Goal: Task Accomplishment & Management: Use online tool/utility

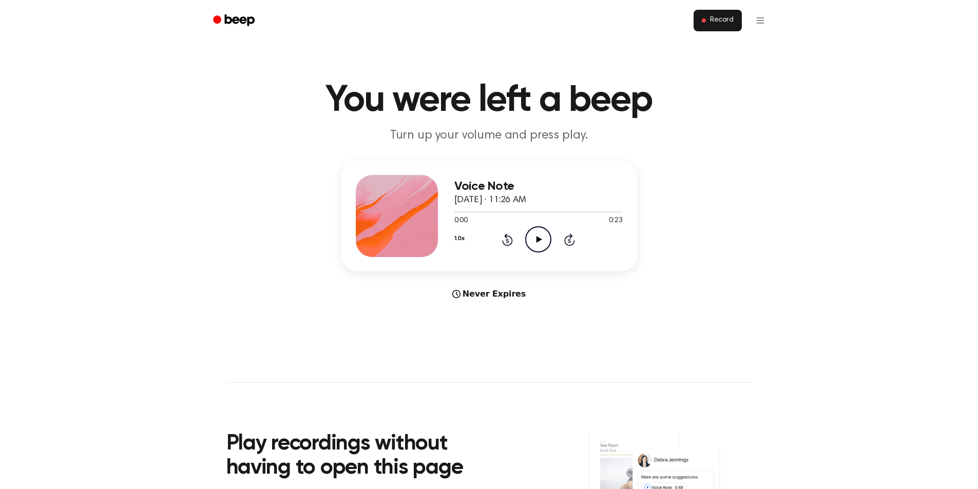
click at [708, 21] on button "Record" at bounding box center [718, 21] width 48 height 22
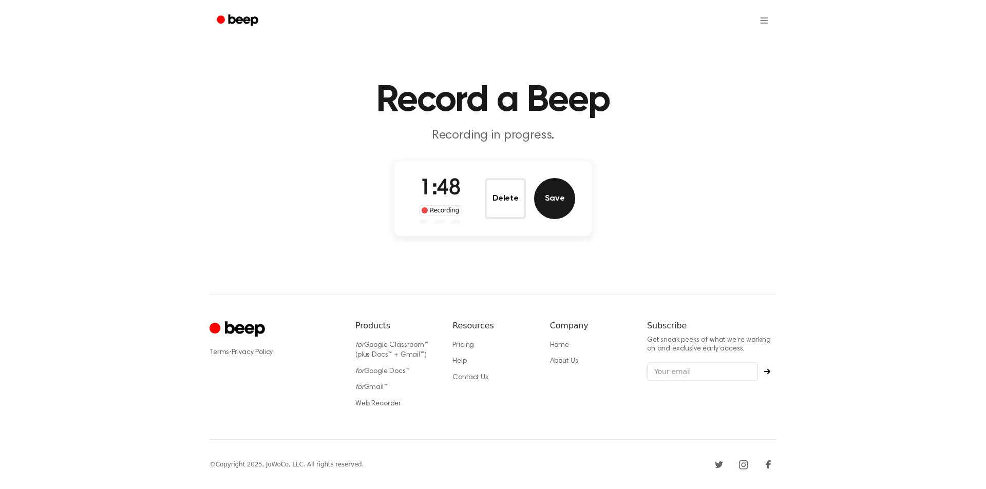
click at [559, 197] on button "Save" at bounding box center [554, 198] width 41 height 41
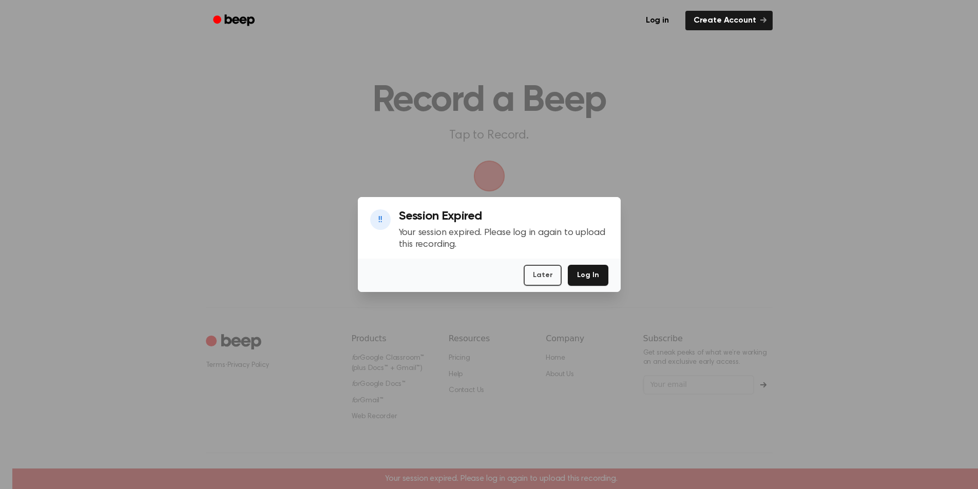
click at [198, 86] on div at bounding box center [489, 244] width 978 height 489
click at [592, 277] on button "Log In" at bounding box center [588, 275] width 40 height 21
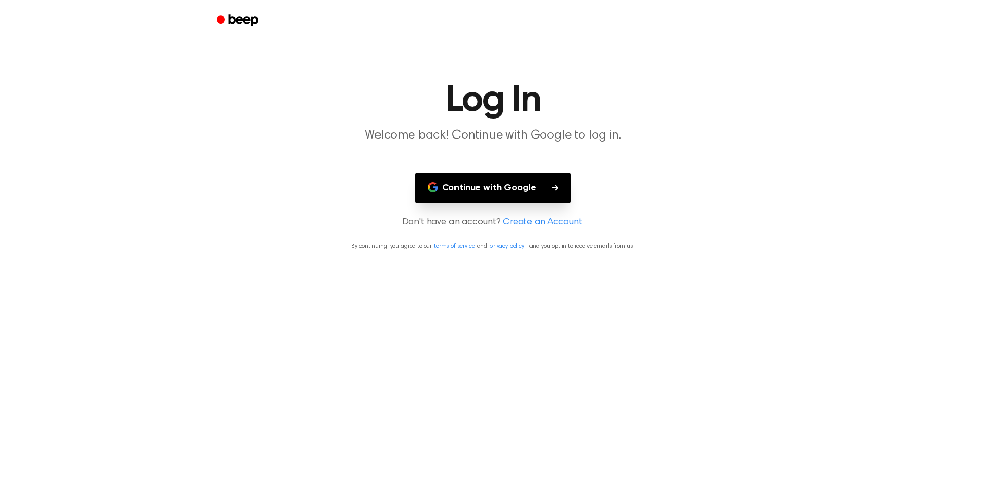
click at [479, 210] on main "Log In Welcome back! Continue with Google to log in. Continue with Google Don't…" at bounding box center [493, 244] width 986 height 489
click at [485, 200] on button "Continue with Google" at bounding box center [493, 188] width 156 height 30
click at [489, 194] on button "Continue with Google" at bounding box center [493, 188] width 156 height 30
click at [499, 180] on button "Continue with Google" at bounding box center [493, 188] width 156 height 30
click at [496, 195] on button "Continue with Google" at bounding box center [493, 188] width 156 height 30
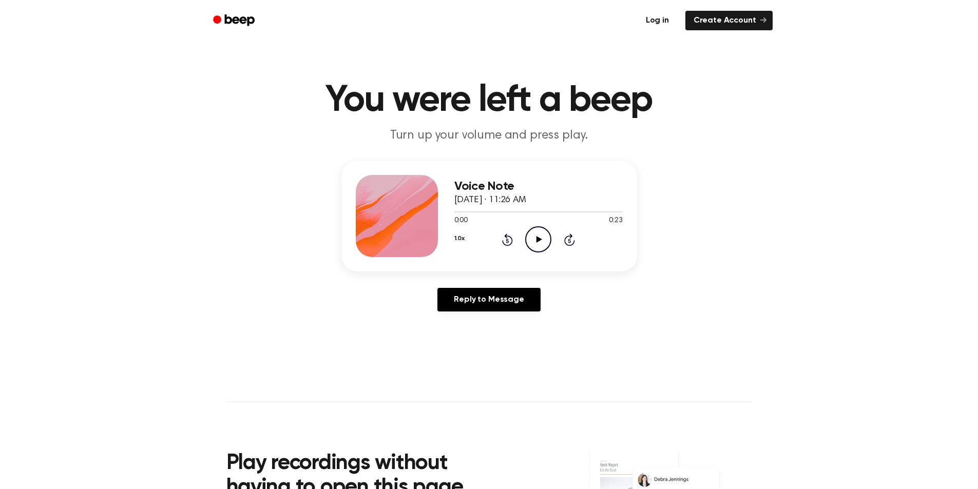
click at [658, 20] on link "Log in" at bounding box center [658, 21] width 44 height 24
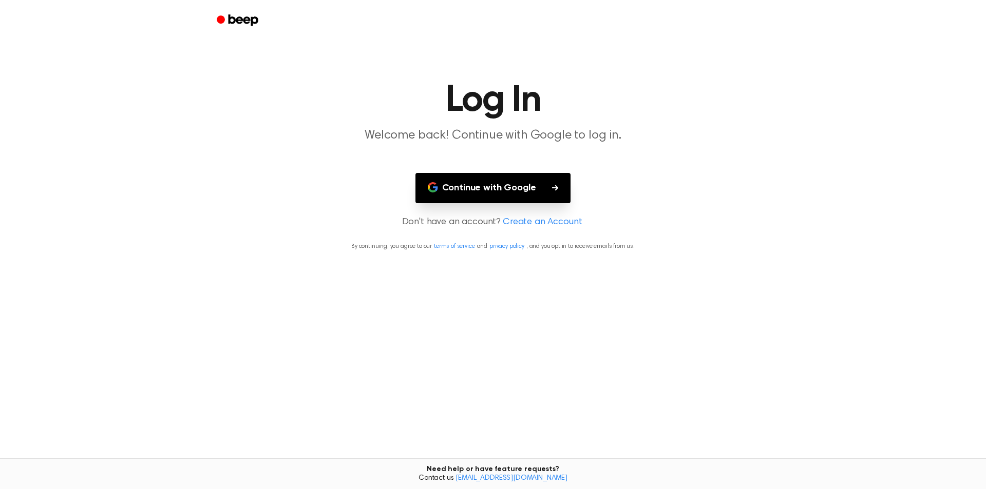
click at [546, 194] on button "Continue with Google" at bounding box center [493, 188] width 156 height 30
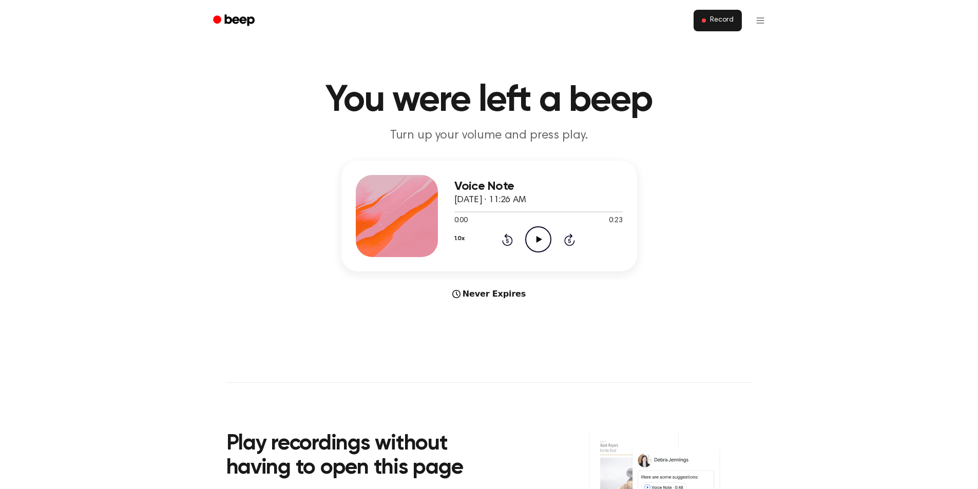
click at [721, 24] on span "Record" at bounding box center [721, 20] width 23 height 9
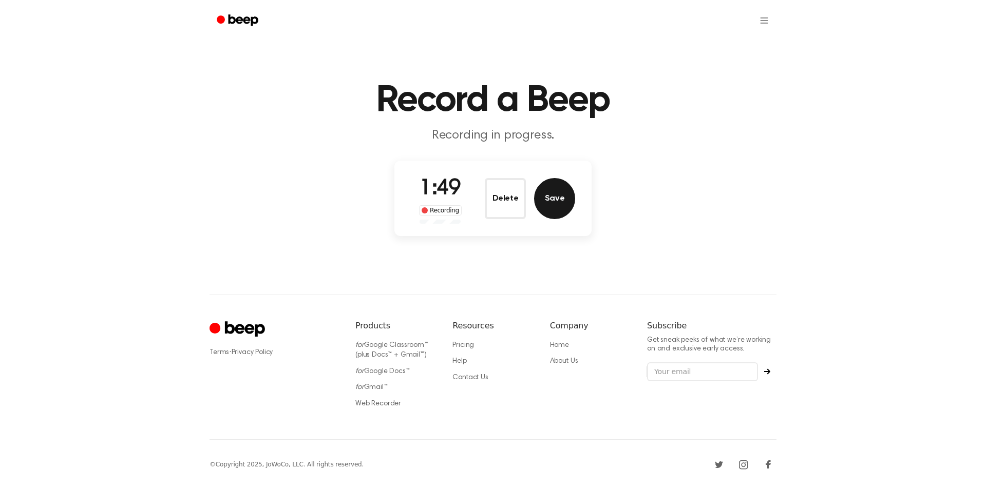
click at [564, 205] on button "Save" at bounding box center [554, 198] width 41 height 41
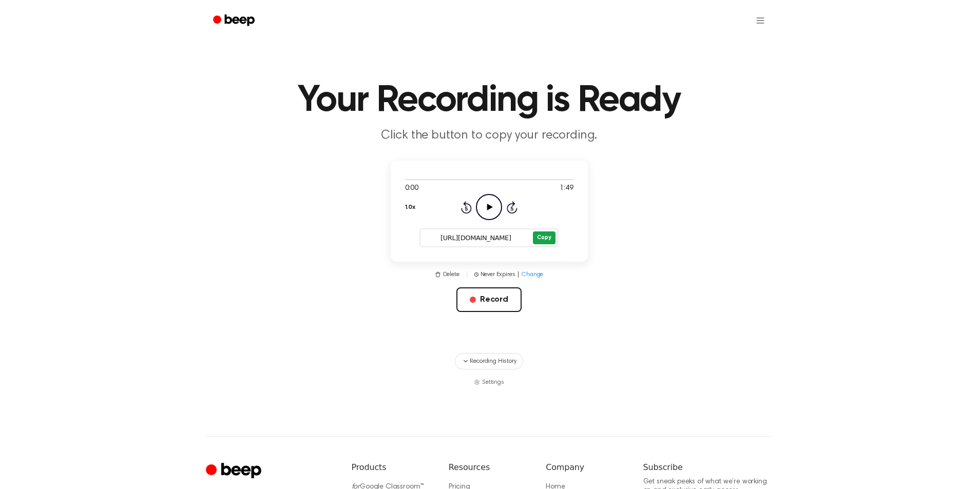
click at [548, 233] on button "Copy" at bounding box center [544, 238] width 22 height 13
click at [499, 303] on button "Record" at bounding box center [489, 300] width 65 height 25
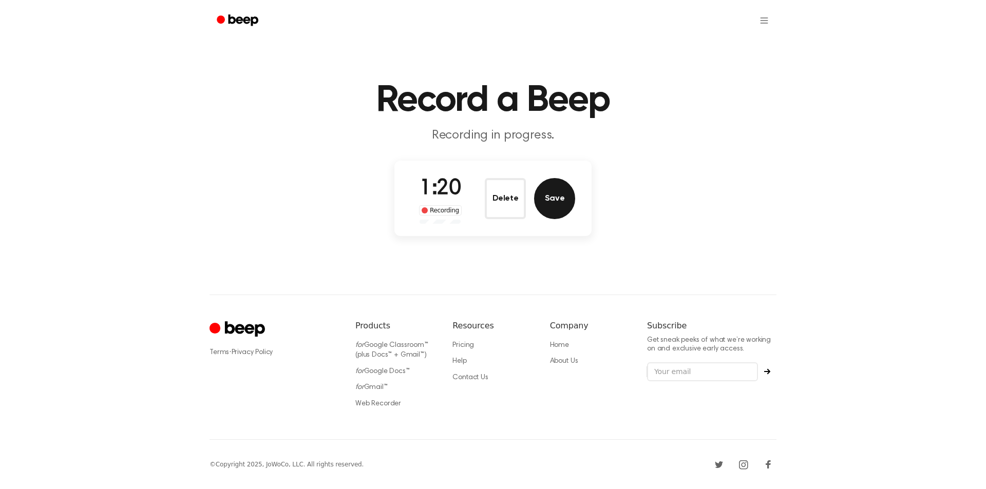
click at [557, 208] on button "Save" at bounding box center [554, 198] width 41 height 41
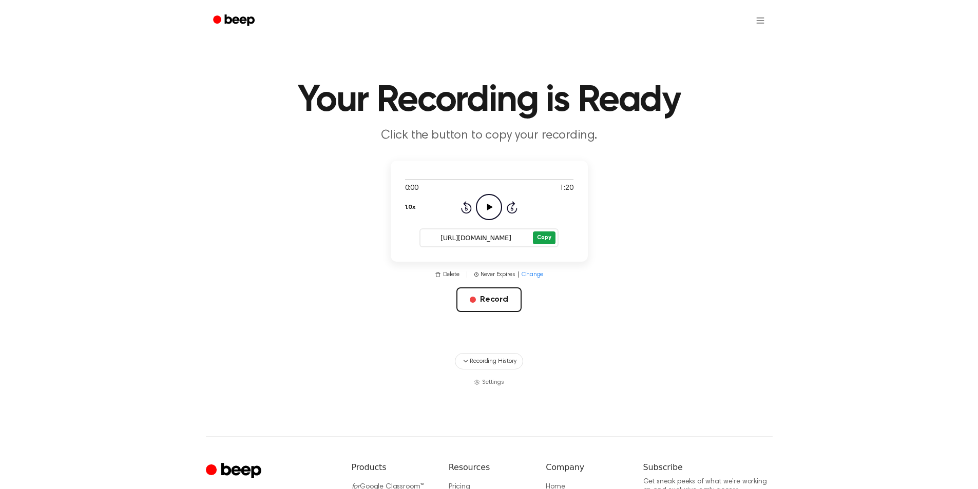
click at [545, 242] on button "Copy" at bounding box center [544, 238] width 22 height 13
click at [487, 304] on button "Record" at bounding box center [489, 300] width 65 height 25
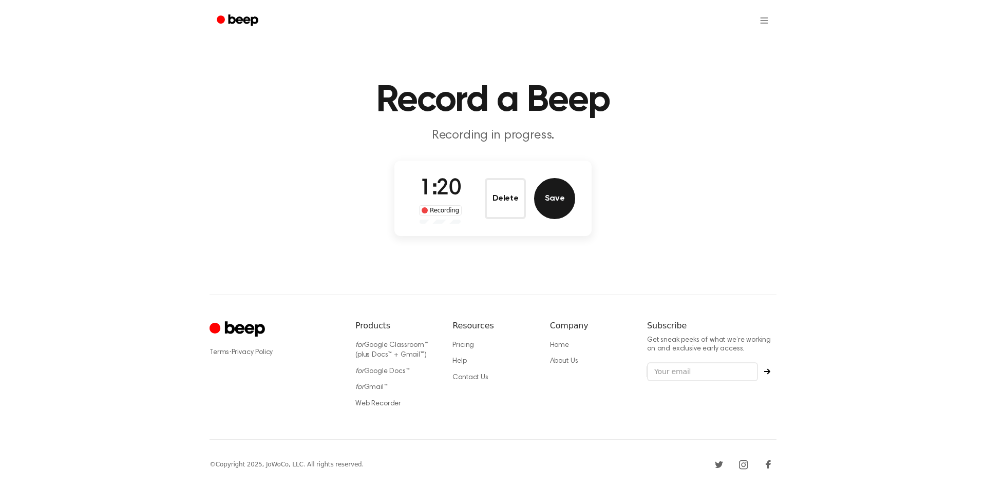
click at [559, 192] on button "Save" at bounding box center [554, 198] width 41 height 41
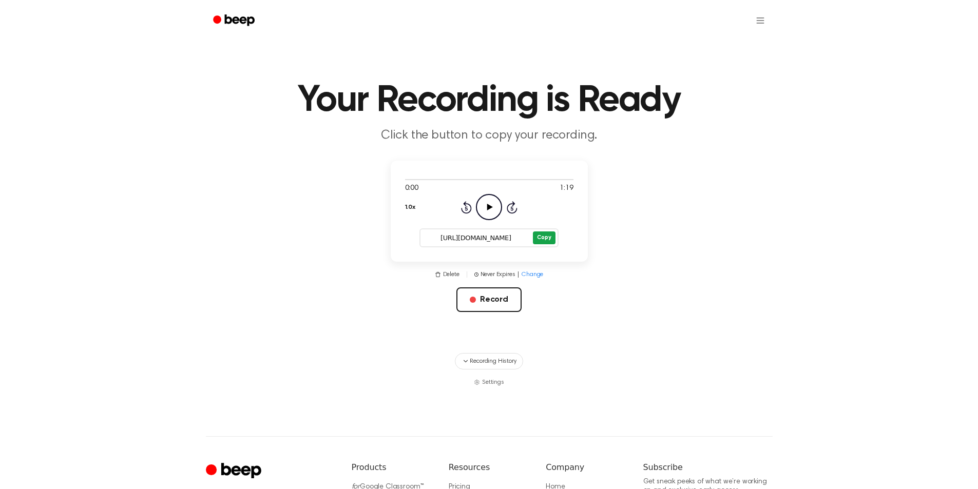
click at [539, 240] on button "Copy" at bounding box center [544, 238] width 22 height 13
click at [488, 302] on button "Record" at bounding box center [489, 300] width 65 height 25
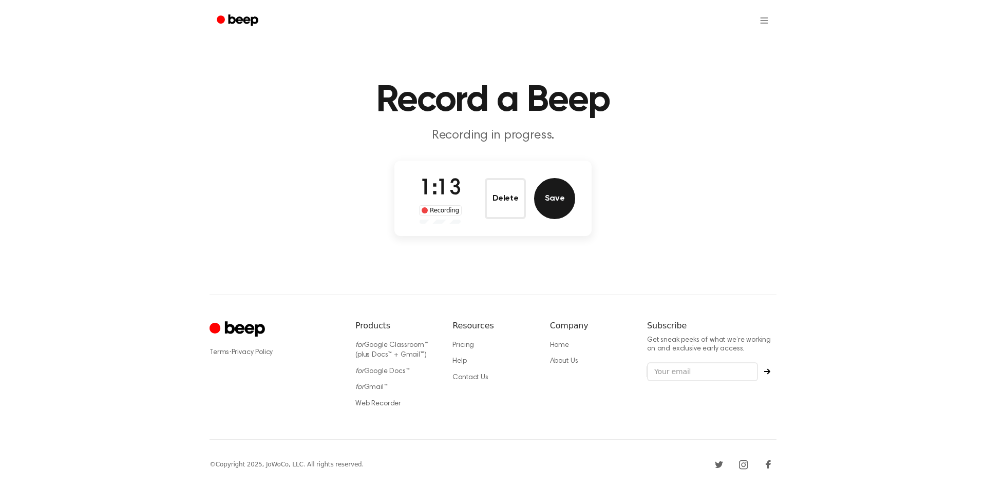
click at [552, 198] on button "Save" at bounding box center [554, 198] width 41 height 41
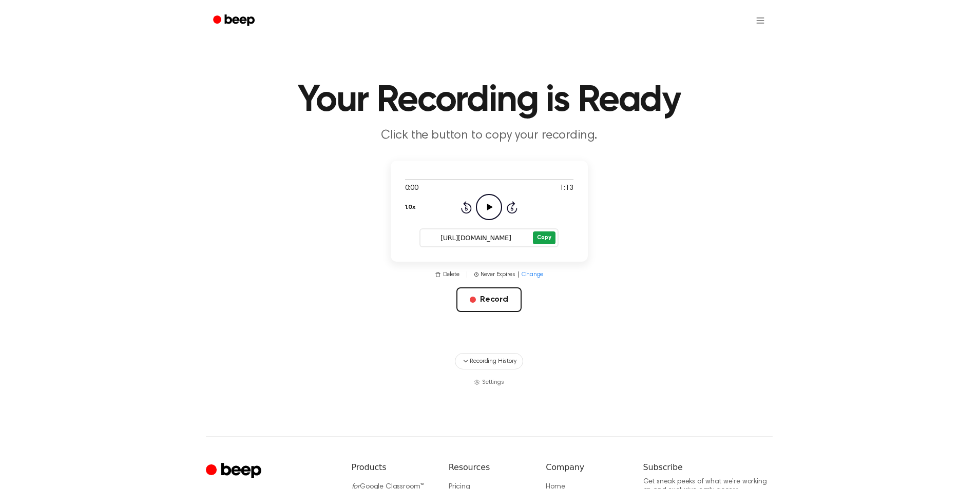
click at [539, 239] on button "Copy" at bounding box center [544, 238] width 22 height 13
click at [493, 300] on button "Record" at bounding box center [489, 300] width 65 height 25
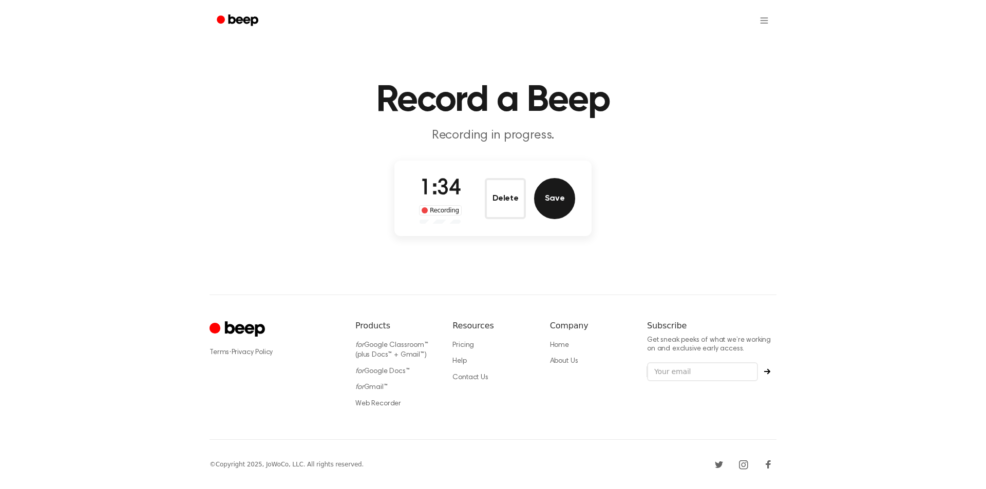
click at [564, 200] on button "Save" at bounding box center [554, 198] width 41 height 41
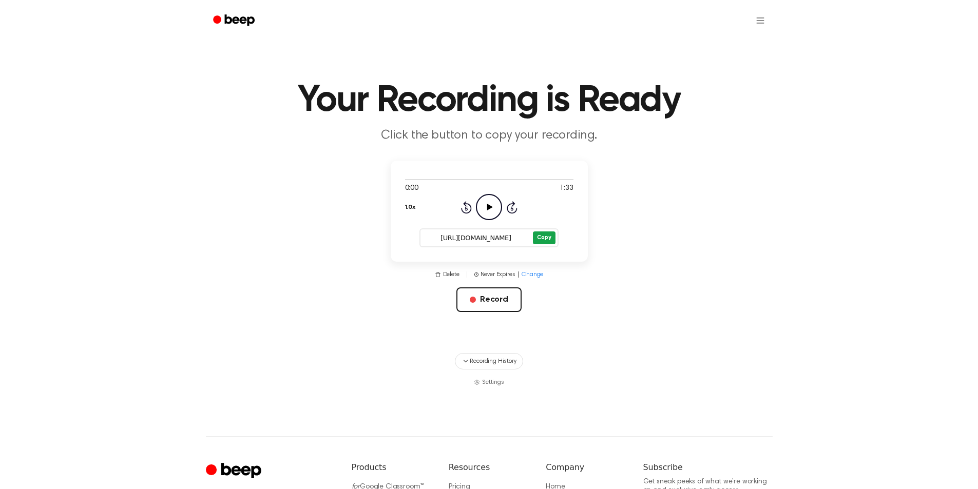
click at [541, 239] on button "Copy" at bounding box center [544, 238] width 22 height 13
drag, startPoint x: 501, startPoint y: 300, endPoint x: 372, endPoint y: 181, distance: 174.8
click at [500, 300] on button "Record" at bounding box center [489, 300] width 65 height 25
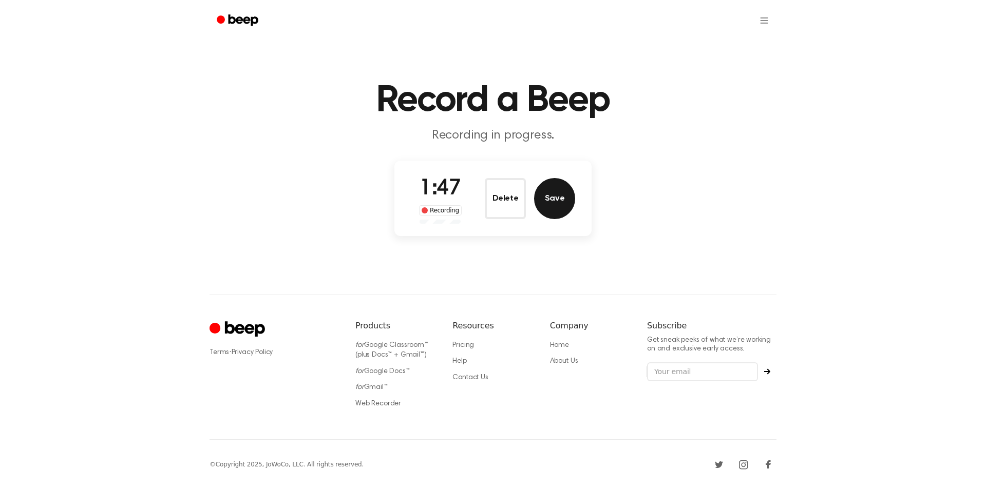
click at [561, 195] on button "Save" at bounding box center [554, 198] width 41 height 41
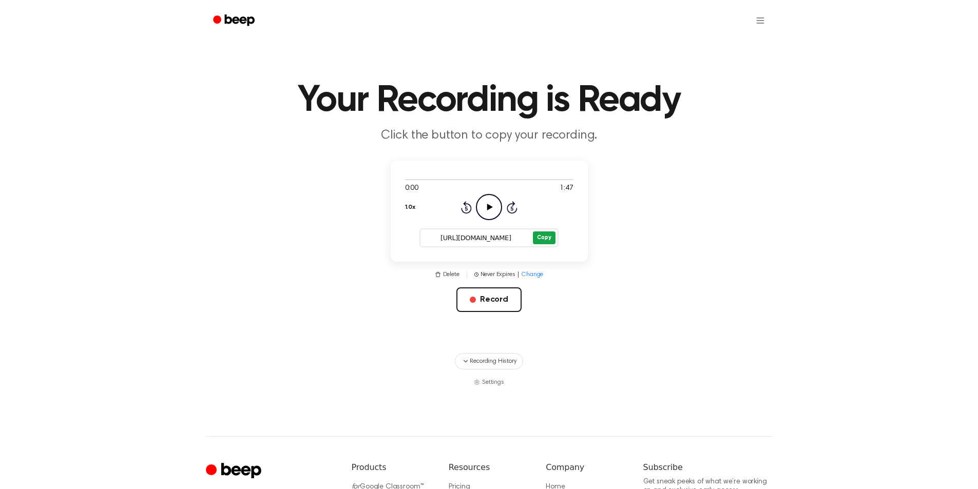
click at [542, 239] on button "Copy" at bounding box center [544, 238] width 22 height 13
click at [495, 308] on button "Record" at bounding box center [489, 300] width 65 height 25
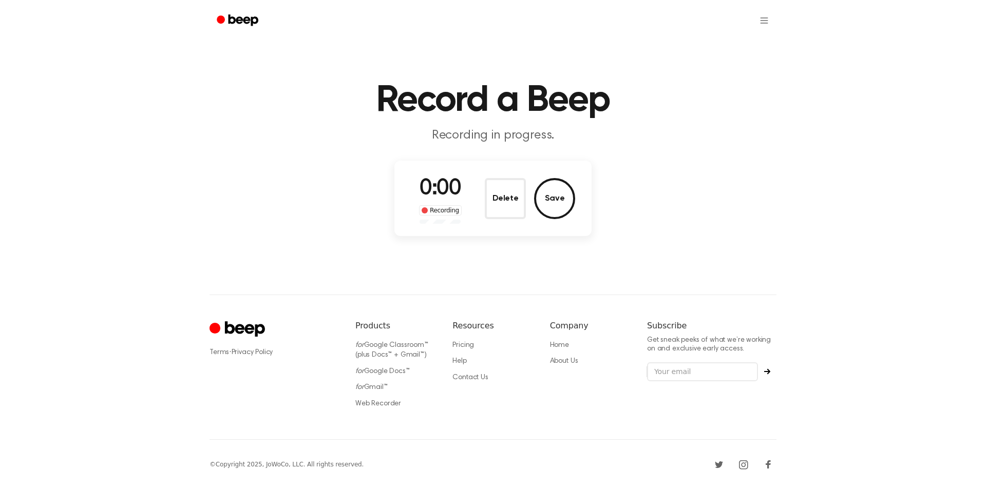
click at [491, 301] on div "Terms · Privacy Policy Products for Google Classroom™ (plus Docs™ + Gmail™) for…" at bounding box center [493, 367] width 567 height 145
click at [546, 188] on button "Save" at bounding box center [554, 198] width 41 height 41
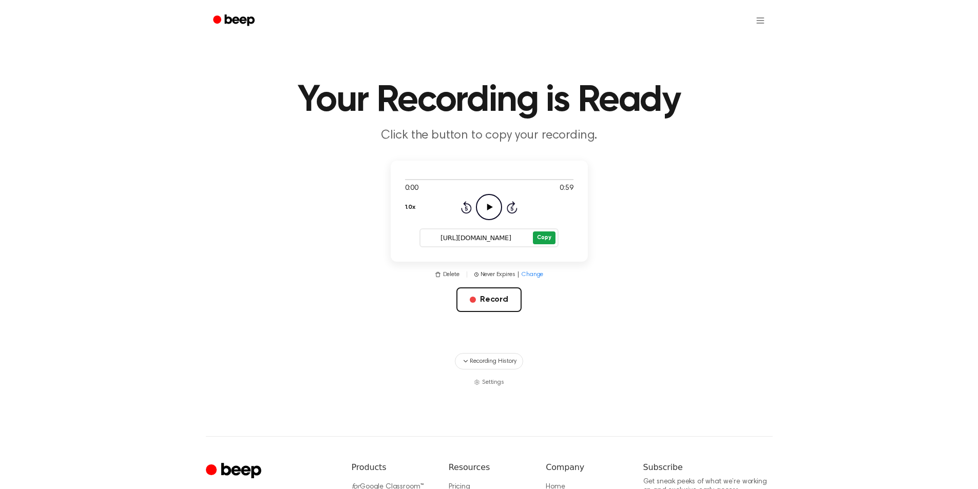
click at [544, 238] on button "Copy" at bounding box center [544, 238] width 22 height 13
click at [496, 305] on button "Record" at bounding box center [489, 300] width 65 height 25
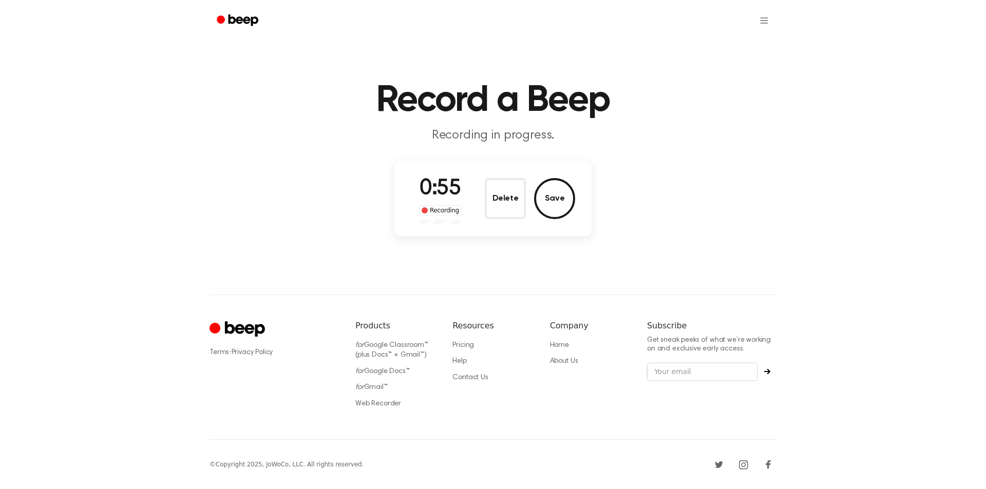
click at [545, 185] on button "Save" at bounding box center [554, 198] width 41 height 41
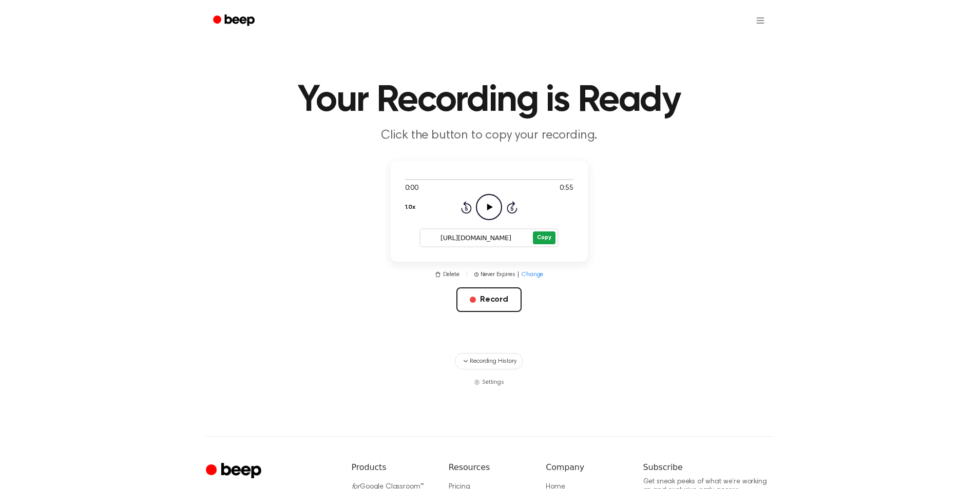
click at [548, 239] on button "Copy" at bounding box center [544, 238] width 22 height 13
click at [500, 296] on button "Record" at bounding box center [489, 300] width 65 height 25
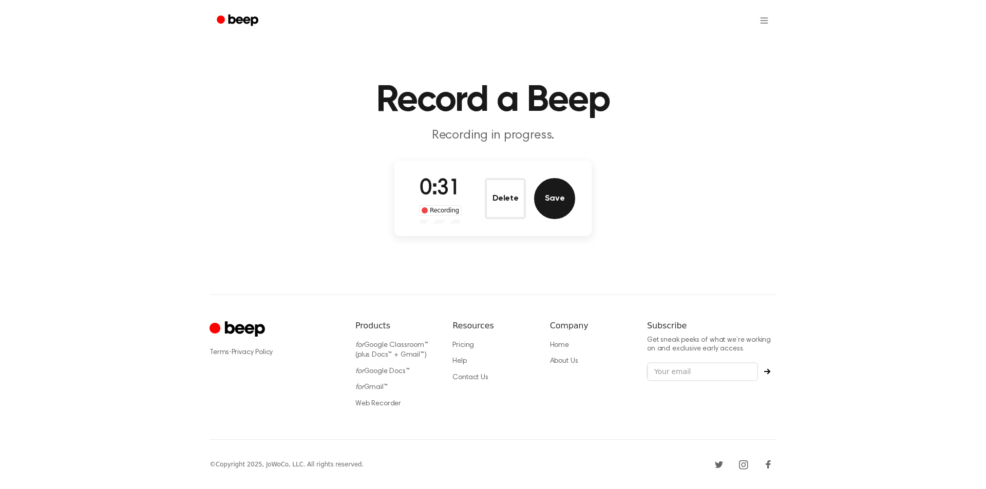
click at [557, 208] on button "Save" at bounding box center [554, 198] width 41 height 41
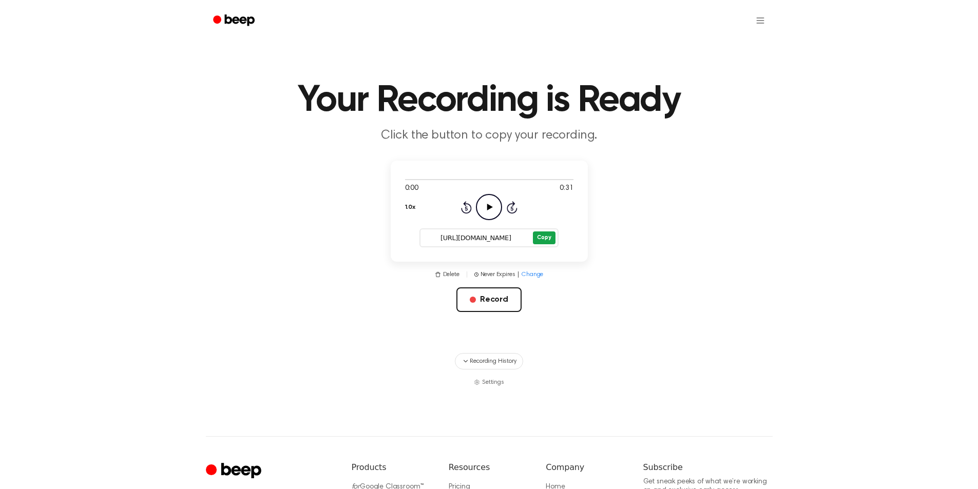
click at [540, 238] on button "Copy" at bounding box center [544, 238] width 22 height 13
click at [491, 308] on button "Record" at bounding box center [489, 300] width 65 height 25
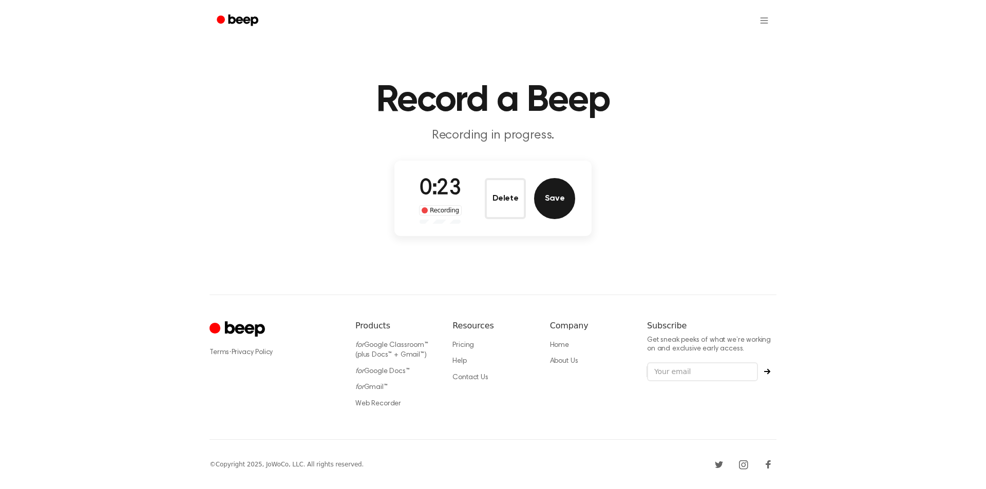
click at [549, 199] on button "Save" at bounding box center [554, 198] width 41 height 41
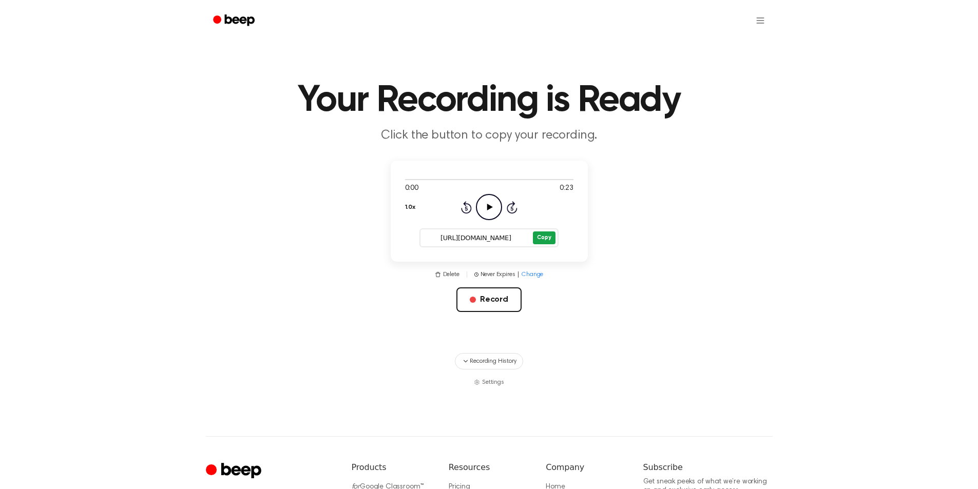
click at [543, 235] on button "Copy" at bounding box center [544, 238] width 22 height 13
click at [486, 298] on button "Record" at bounding box center [489, 300] width 65 height 25
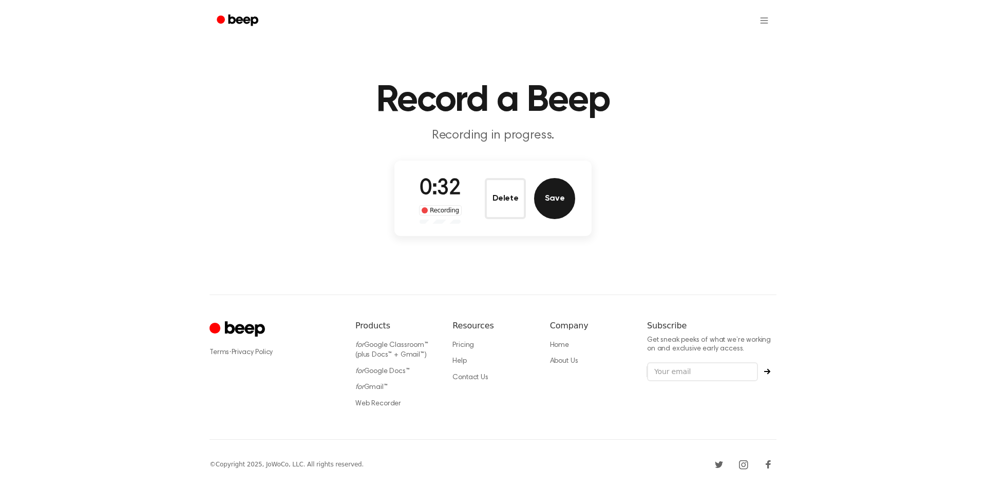
click at [572, 192] on button "Save" at bounding box center [554, 198] width 41 height 41
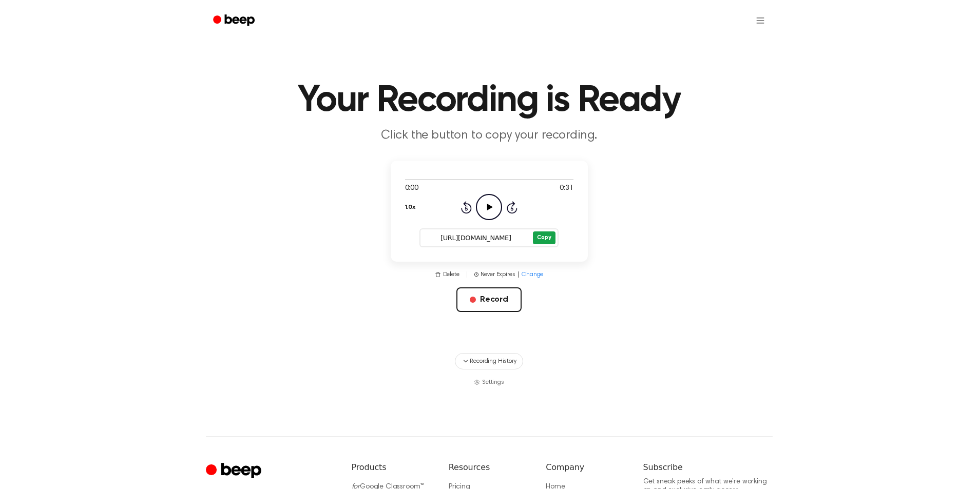
click at [539, 241] on button "Copy" at bounding box center [544, 238] width 22 height 13
click at [480, 308] on button "Record" at bounding box center [489, 300] width 65 height 25
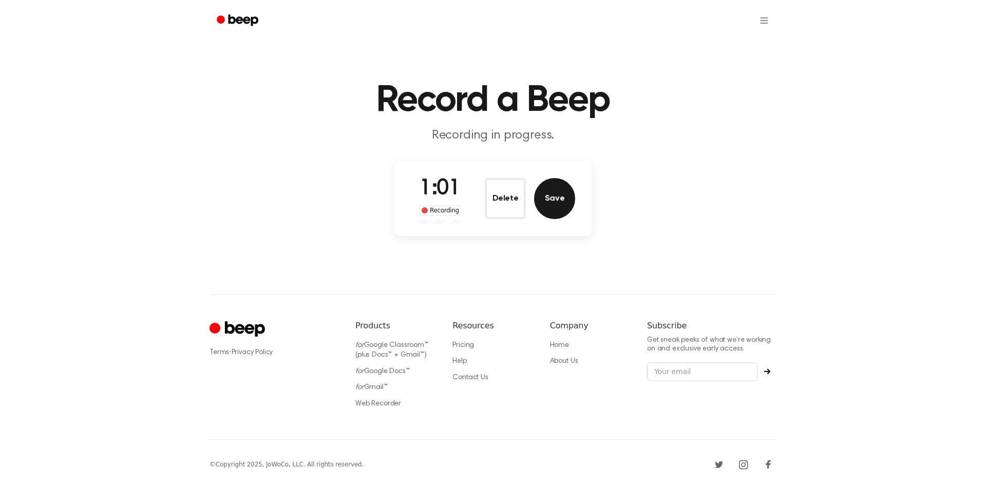
click at [553, 192] on button "Save" at bounding box center [554, 198] width 41 height 41
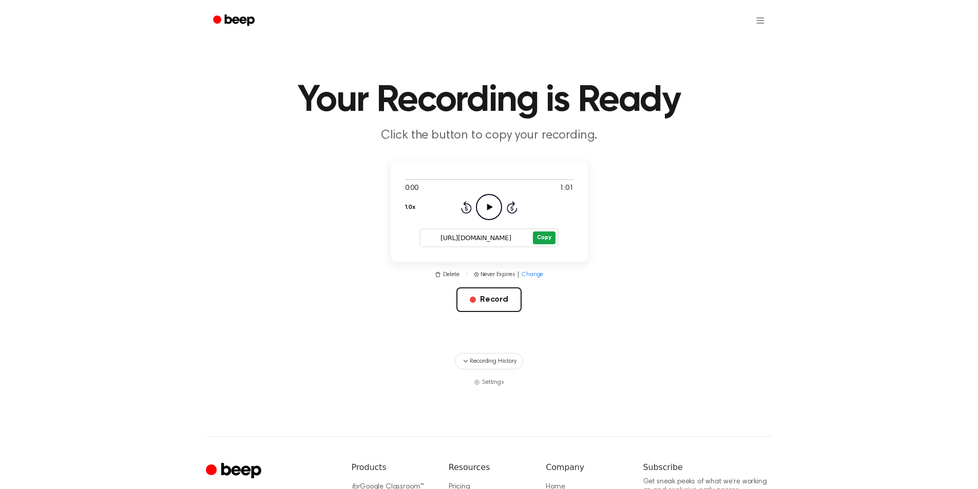
click at [539, 240] on button "Copy" at bounding box center [544, 238] width 22 height 13
click at [499, 294] on button "Record" at bounding box center [489, 300] width 65 height 25
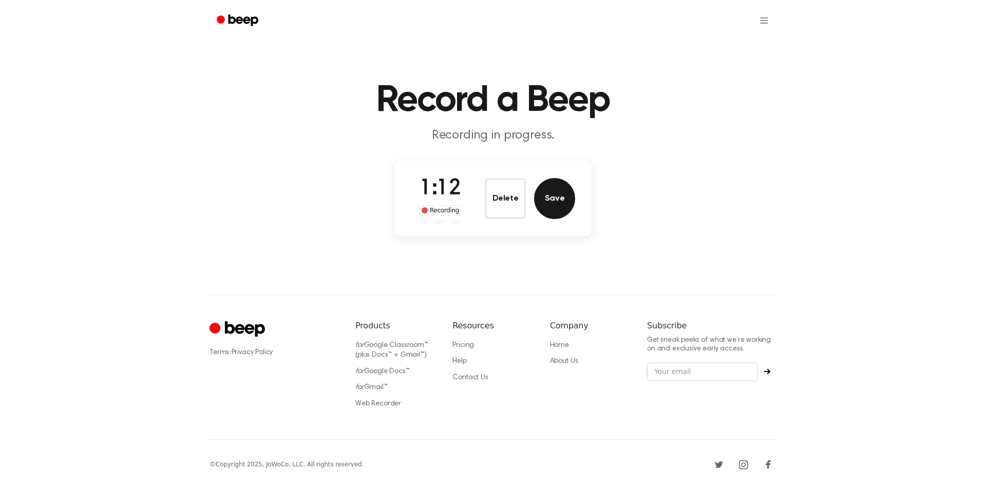
click at [549, 194] on button "Save" at bounding box center [554, 198] width 41 height 41
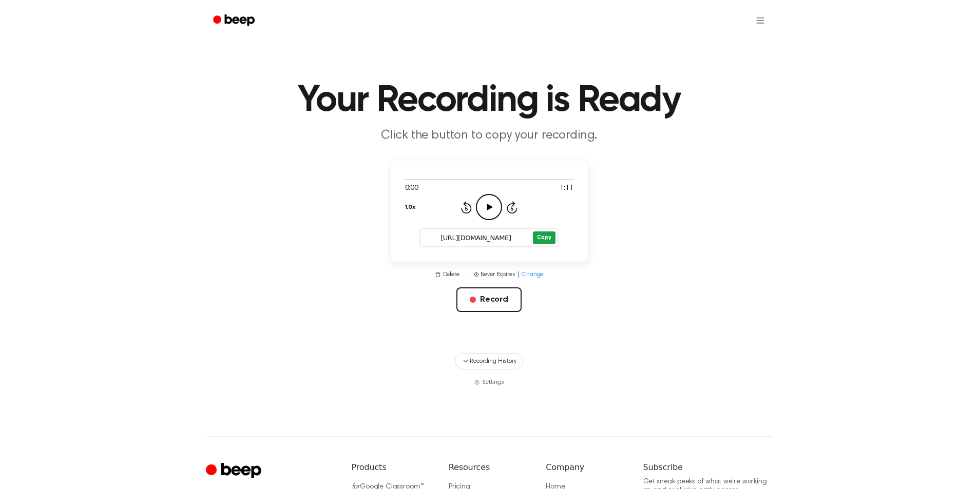
click at [548, 240] on button "Copy" at bounding box center [544, 238] width 22 height 13
click at [473, 296] on button "Record" at bounding box center [489, 300] width 65 height 25
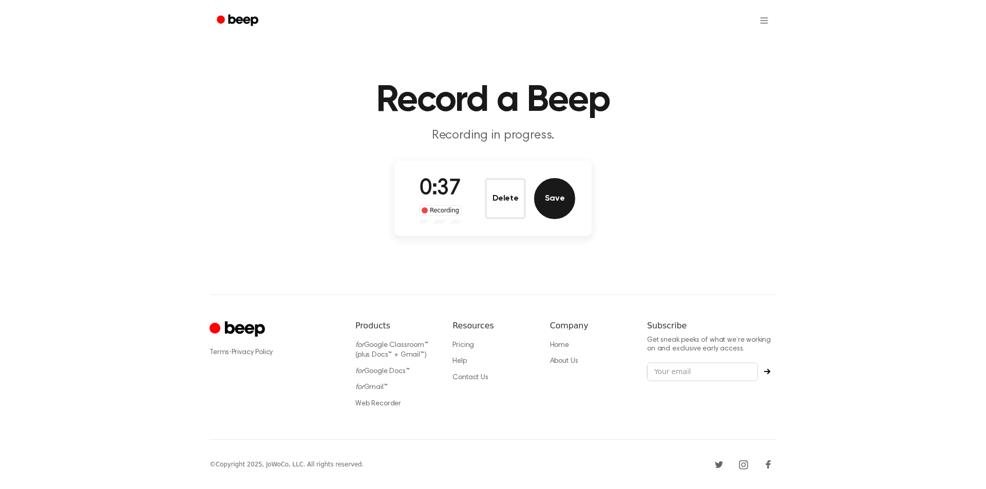
click at [554, 204] on button "Save" at bounding box center [554, 198] width 41 height 41
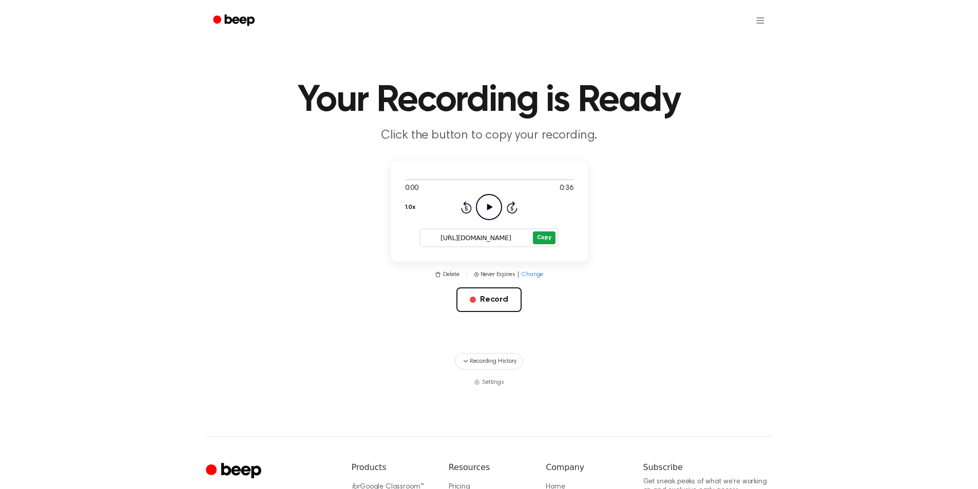
click at [535, 237] on button "Copy" at bounding box center [544, 238] width 22 height 13
click at [489, 300] on button "Record" at bounding box center [489, 300] width 65 height 25
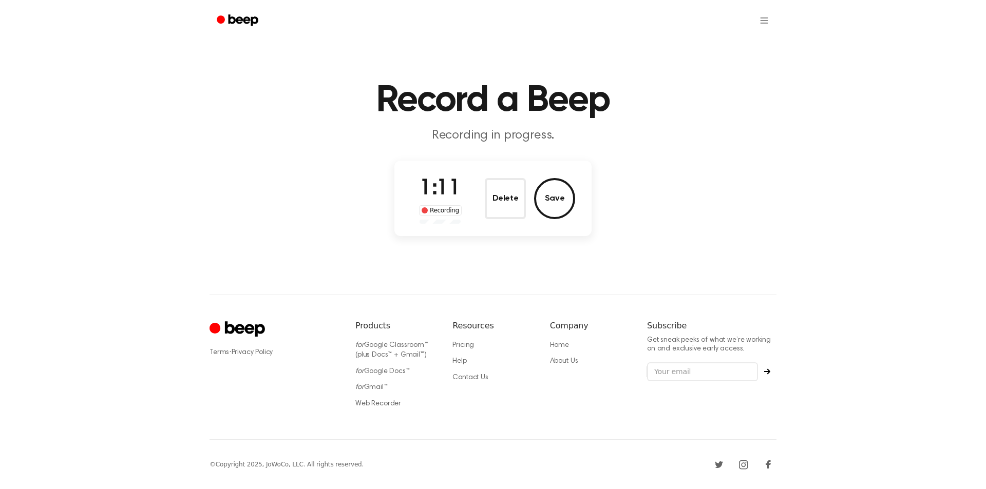
click at [533, 202] on div "Delete Save" at bounding box center [530, 198] width 90 height 41
click at [543, 202] on button "Save" at bounding box center [554, 198] width 41 height 41
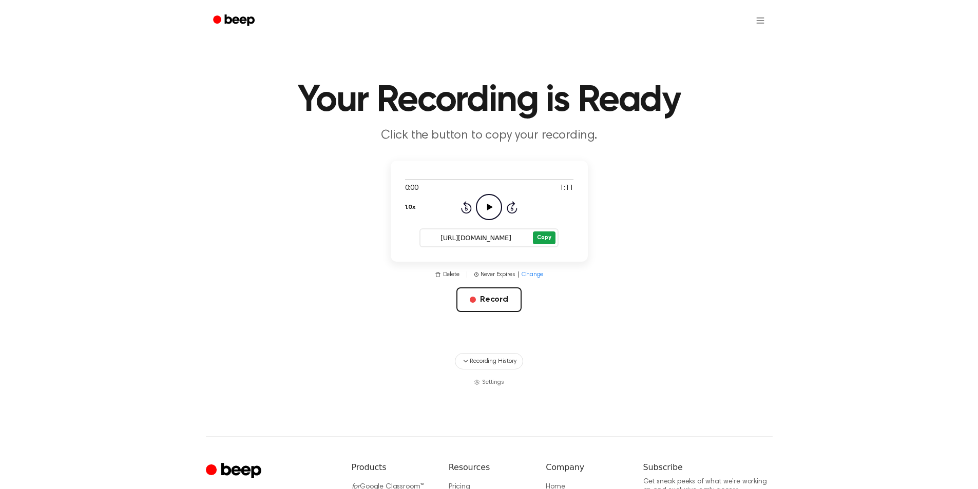
click at [544, 239] on button "Copy" at bounding box center [544, 238] width 22 height 13
click at [504, 299] on button "Record" at bounding box center [489, 300] width 65 height 25
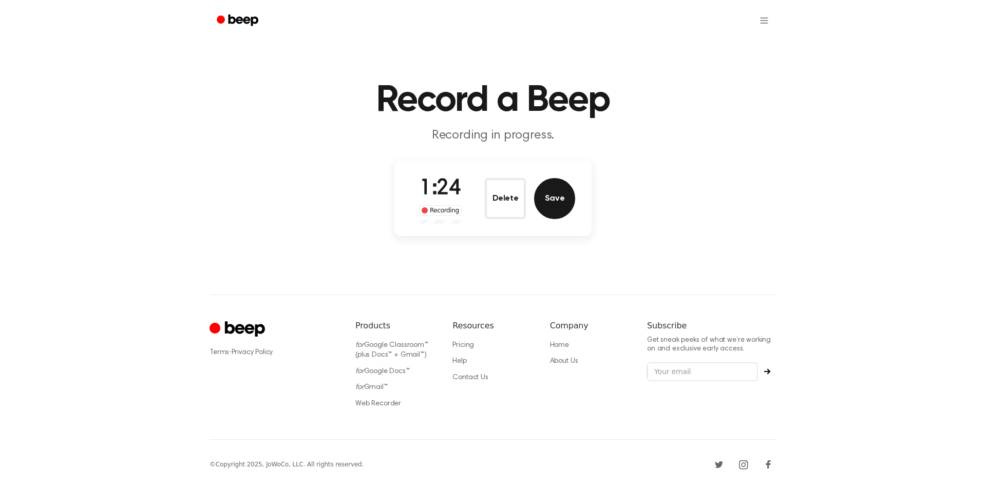
click at [557, 204] on button "Save" at bounding box center [554, 198] width 41 height 41
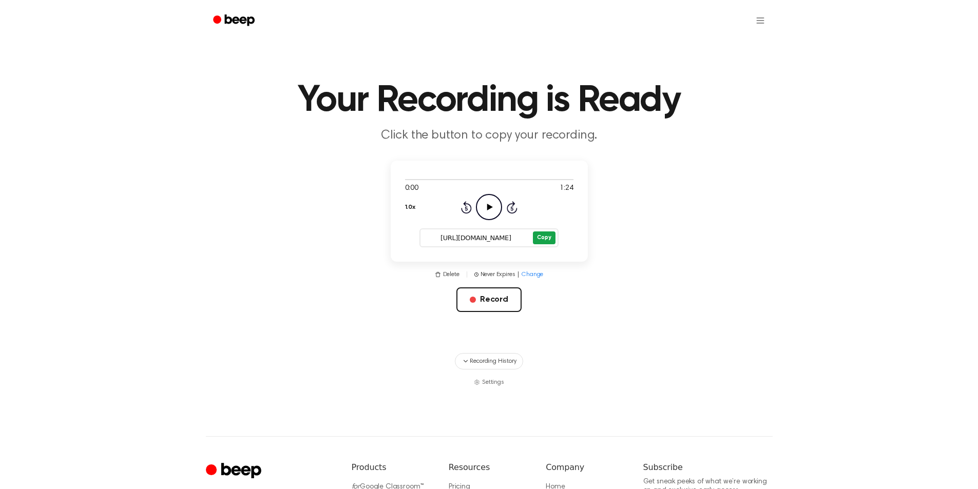
click at [540, 234] on button "Copy" at bounding box center [544, 238] width 22 height 13
